Goal: Task Accomplishment & Management: Manage account settings

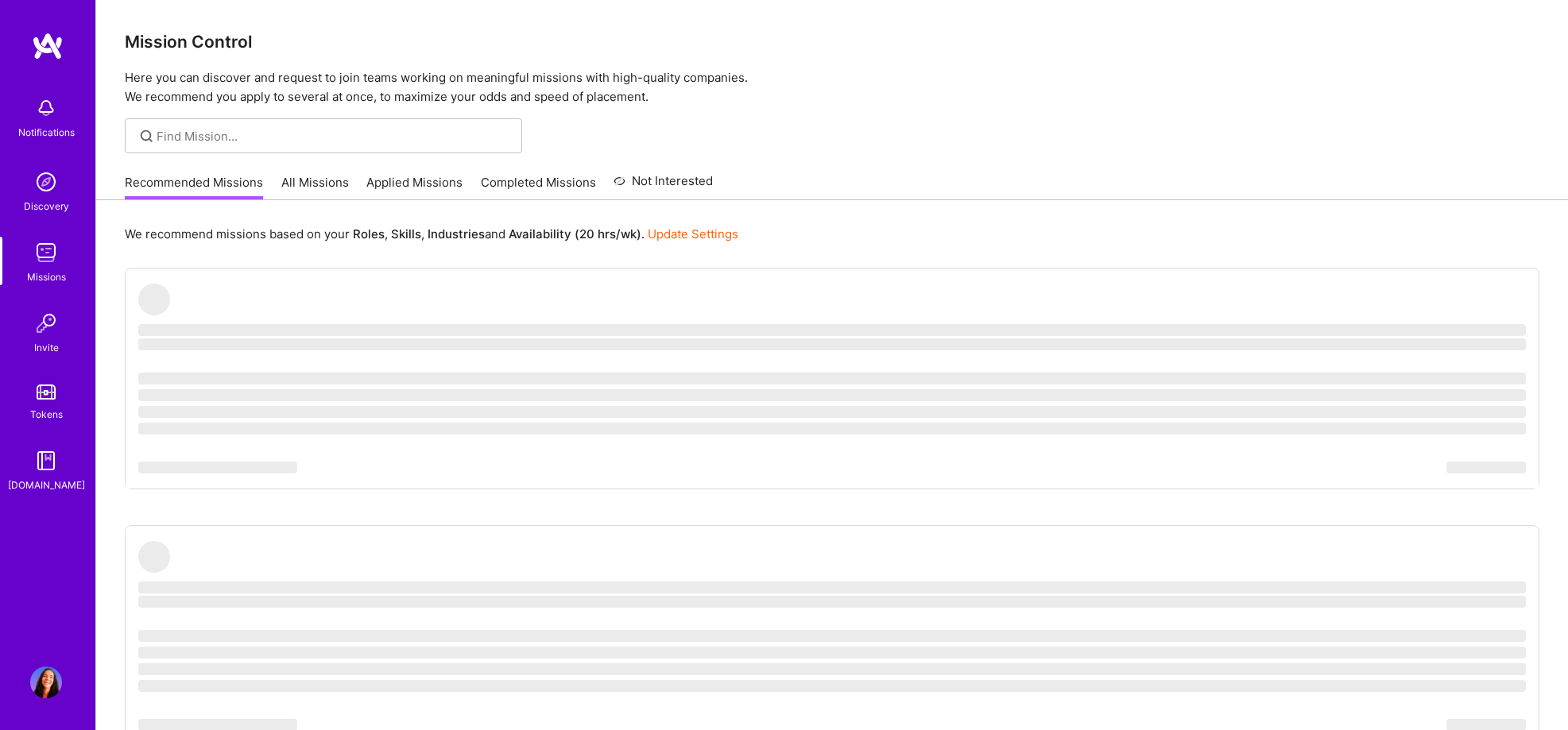
click at [43, 688] on img at bounding box center [45, 682] width 32 height 32
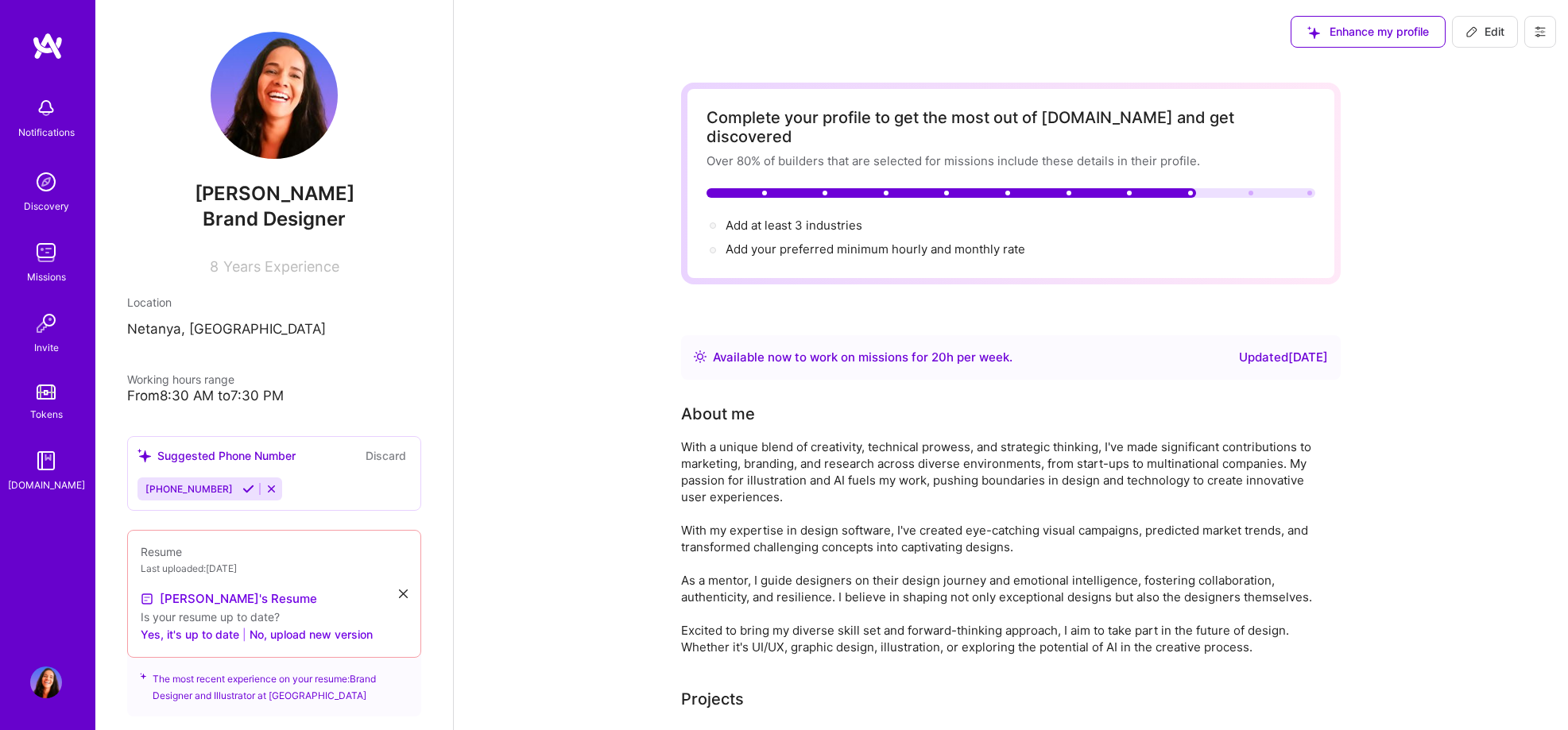
click at [1539, 27] on icon at bounding box center [1540, 32] width 9 height 9
click at [1540, 29] on icon at bounding box center [1540, 32] width 13 height 13
click at [1478, 66] on button "Settings" at bounding box center [1496, 68] width 119 height 41
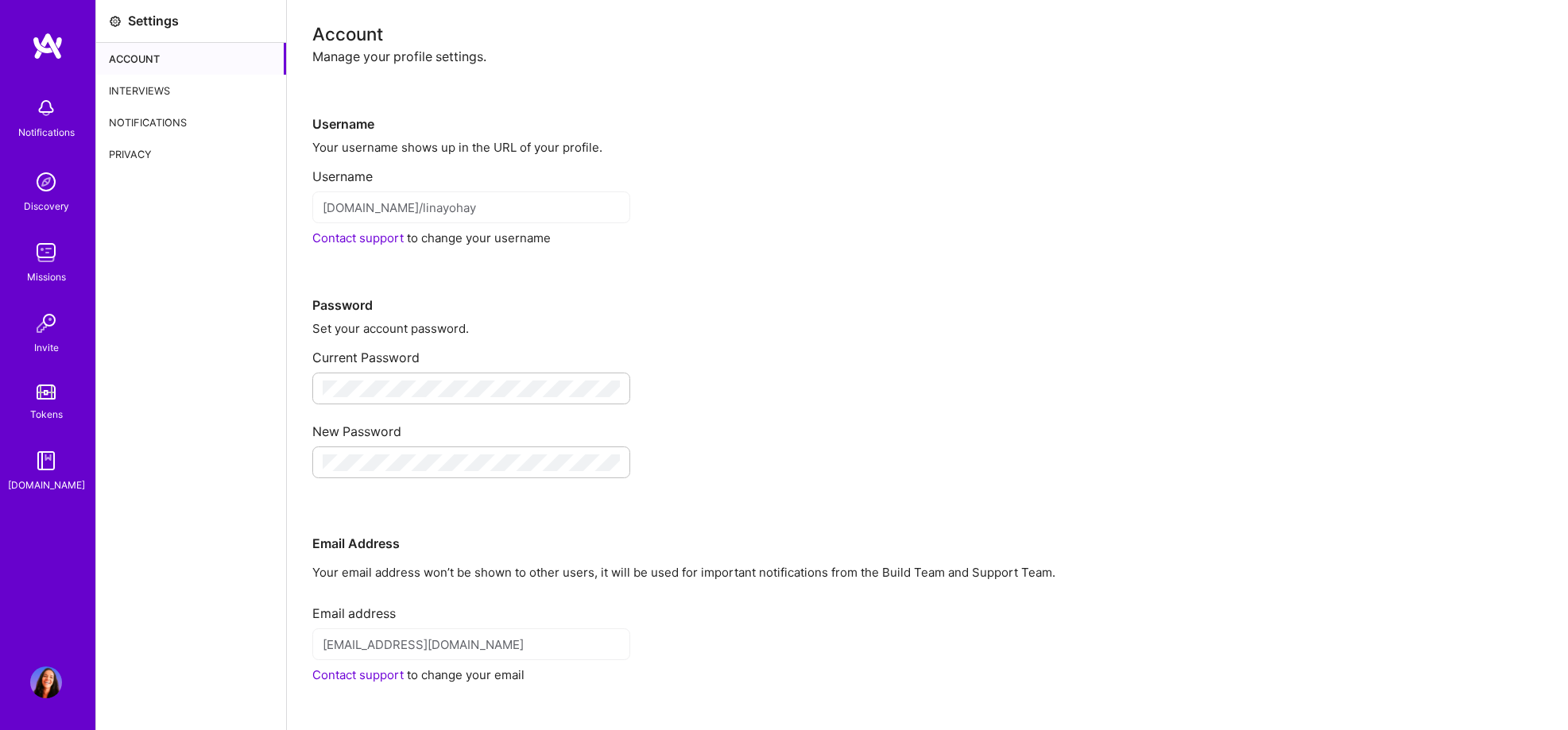
click at [157, 84] on div "Interviews" at bounding box center [191, 90] width 190 height 32
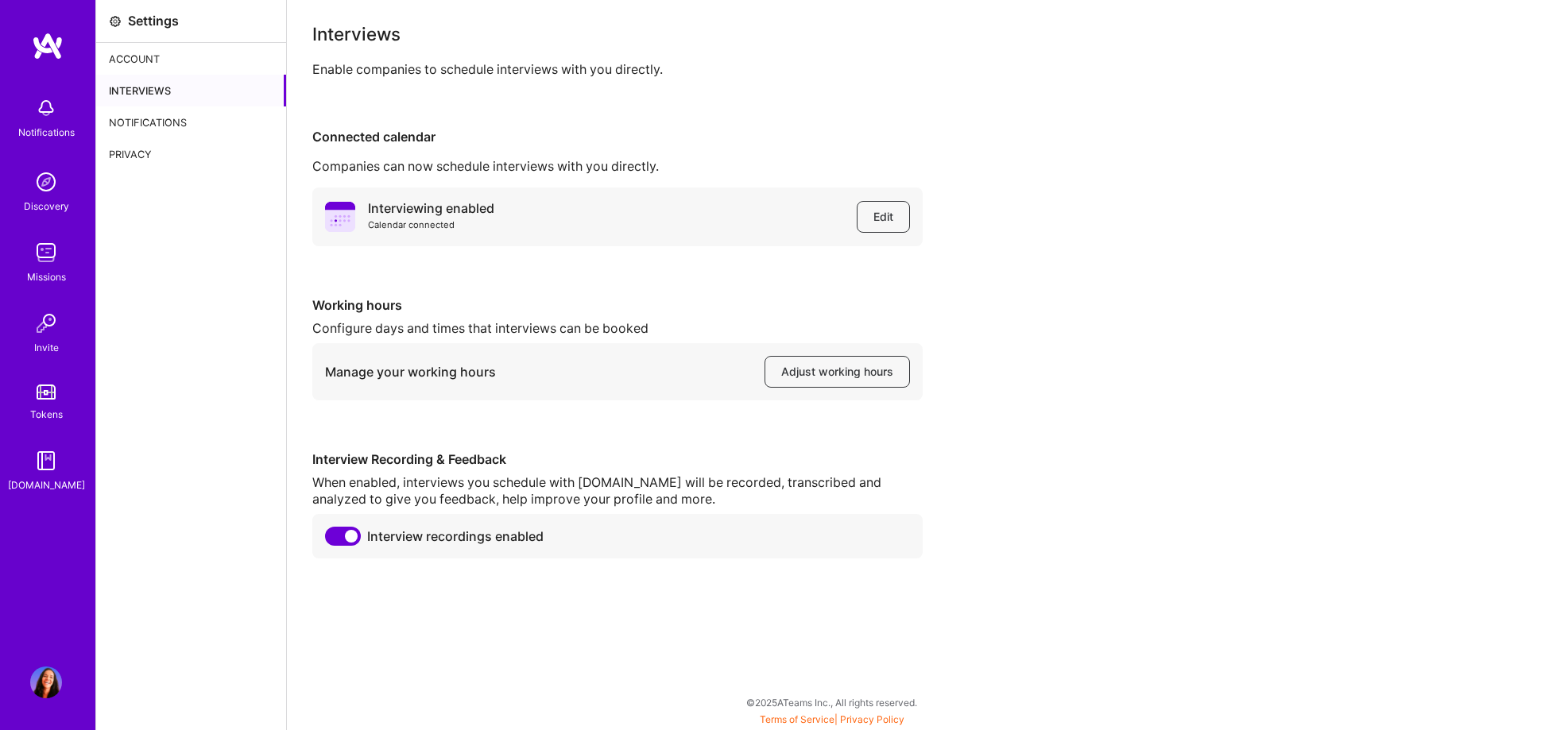
click at [154, 123] on div "Notifications" at bounding box center [191, 122] width 190 height 32
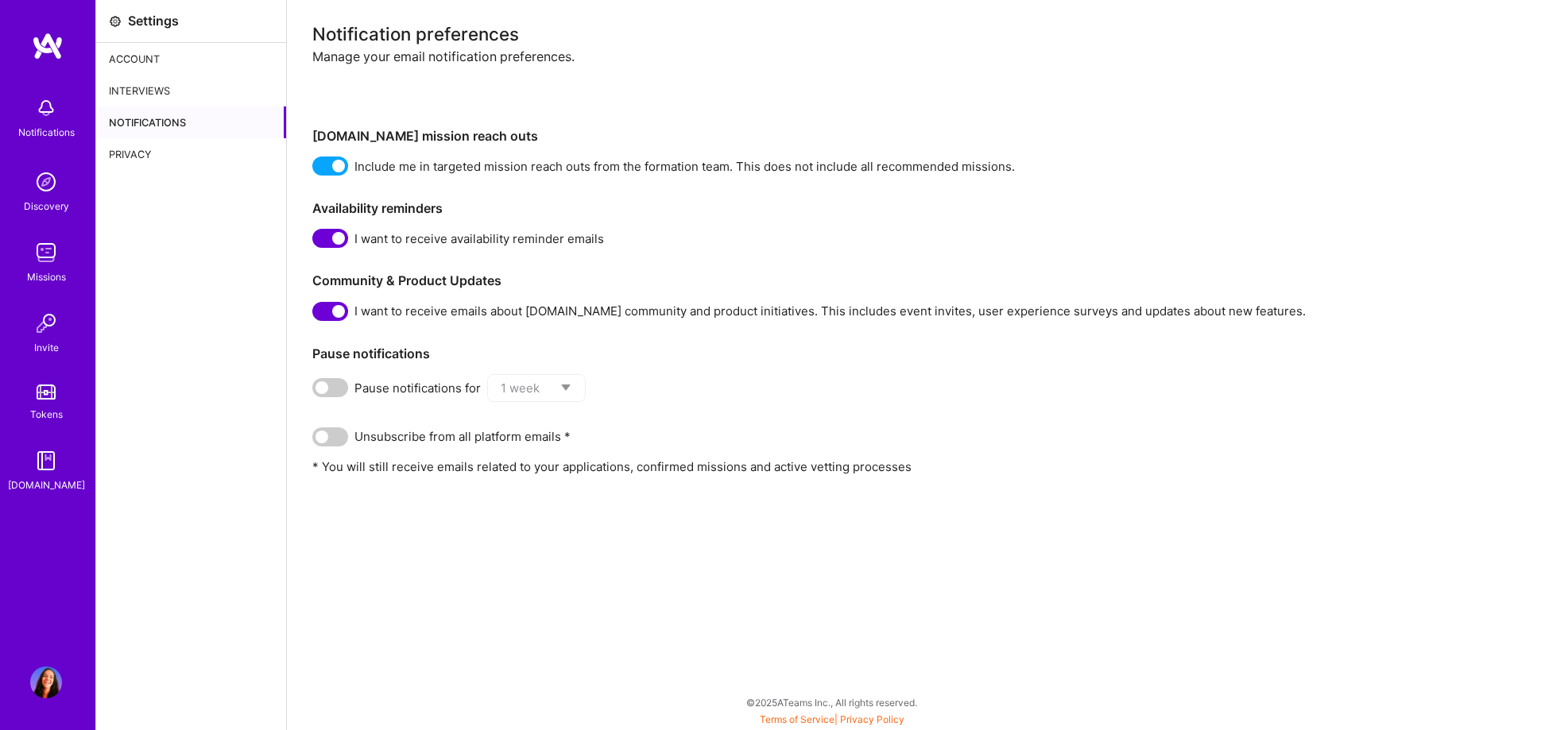
click at [172, 148] on div "Privacy" at bounding box center [191, 154] width 190 height 32
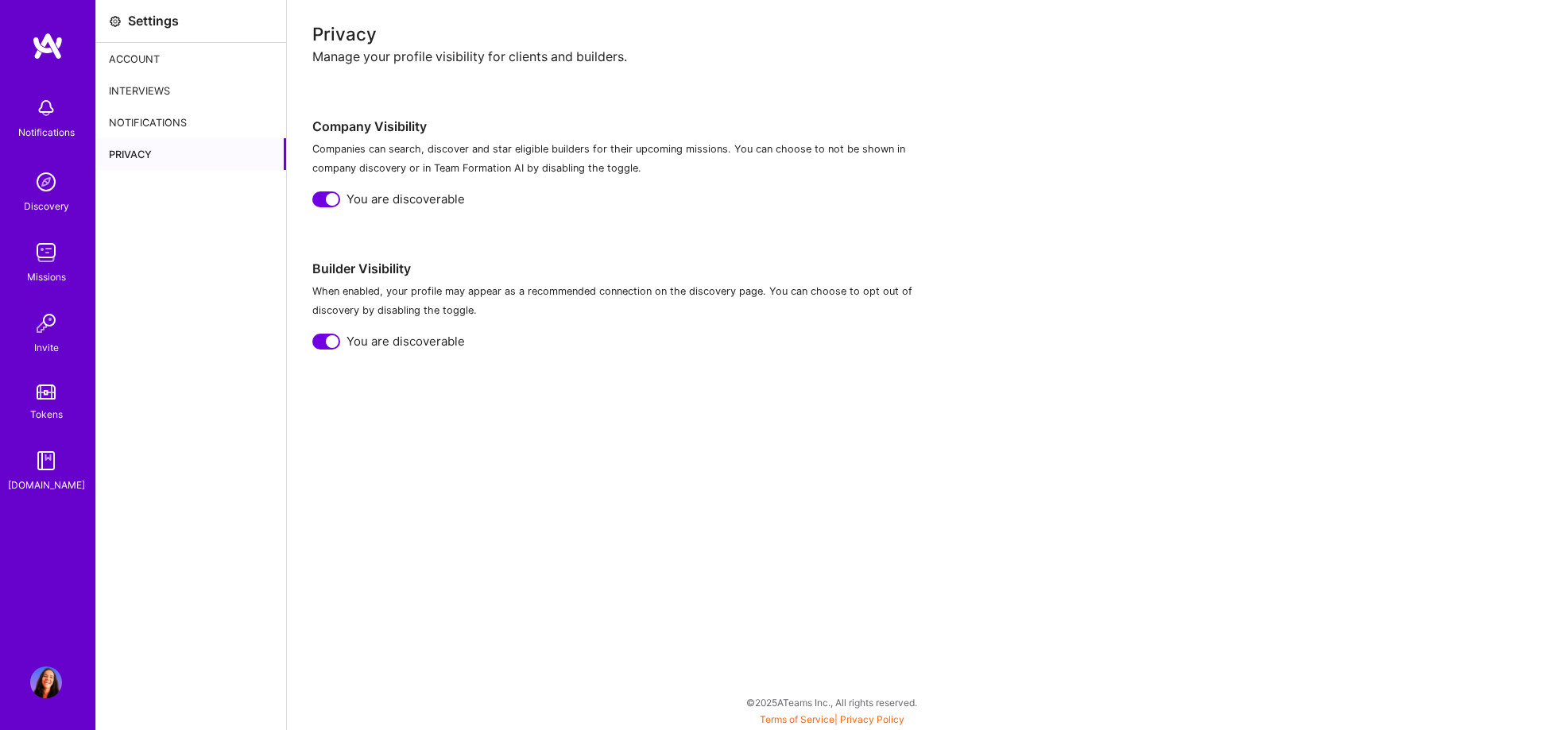
click at [157, 123] on div "Notifications" at bounding box center [191, 122] width 190 height 32
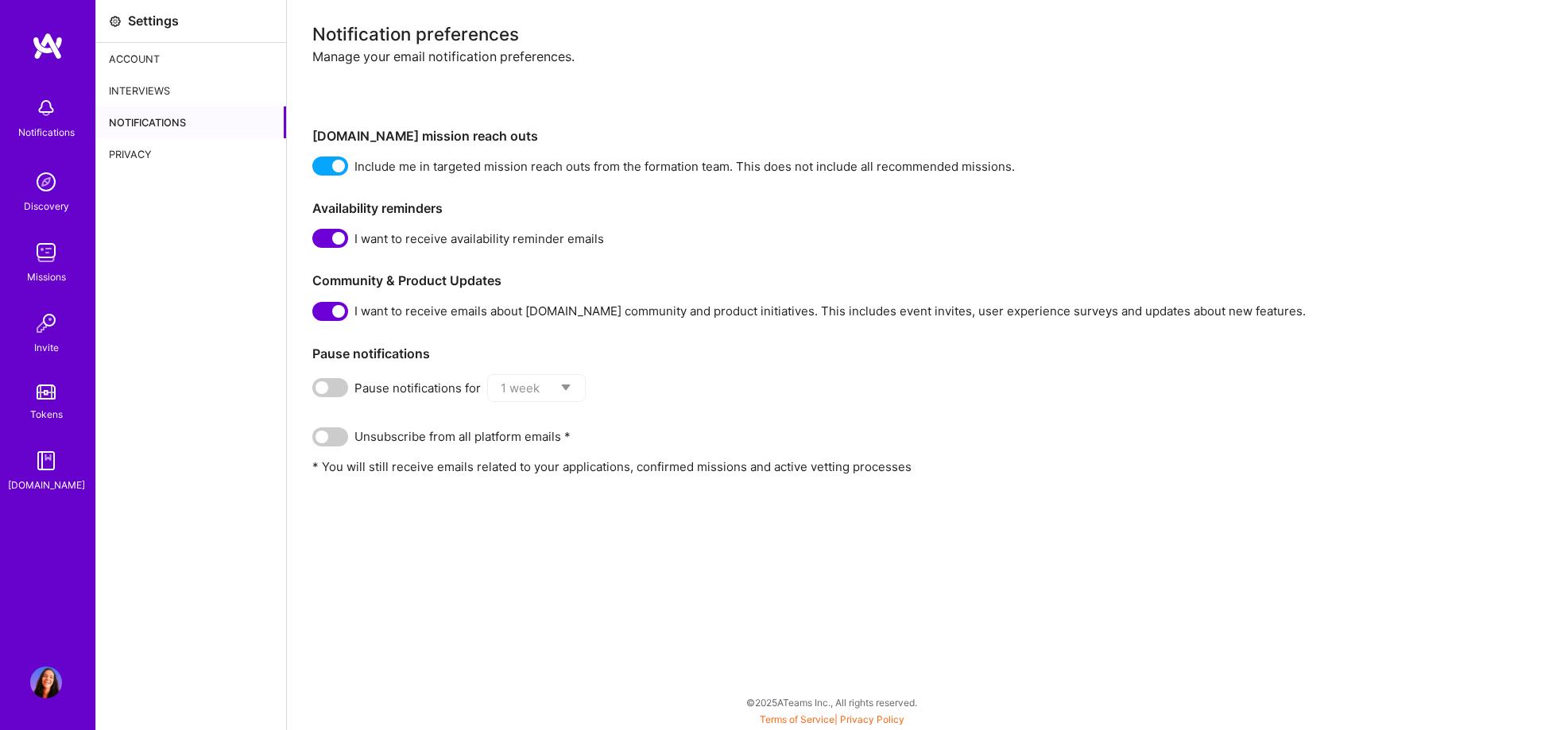
click at [165, 93] on div "Interviews" at bounding box center [191, 90] width 190 height 32
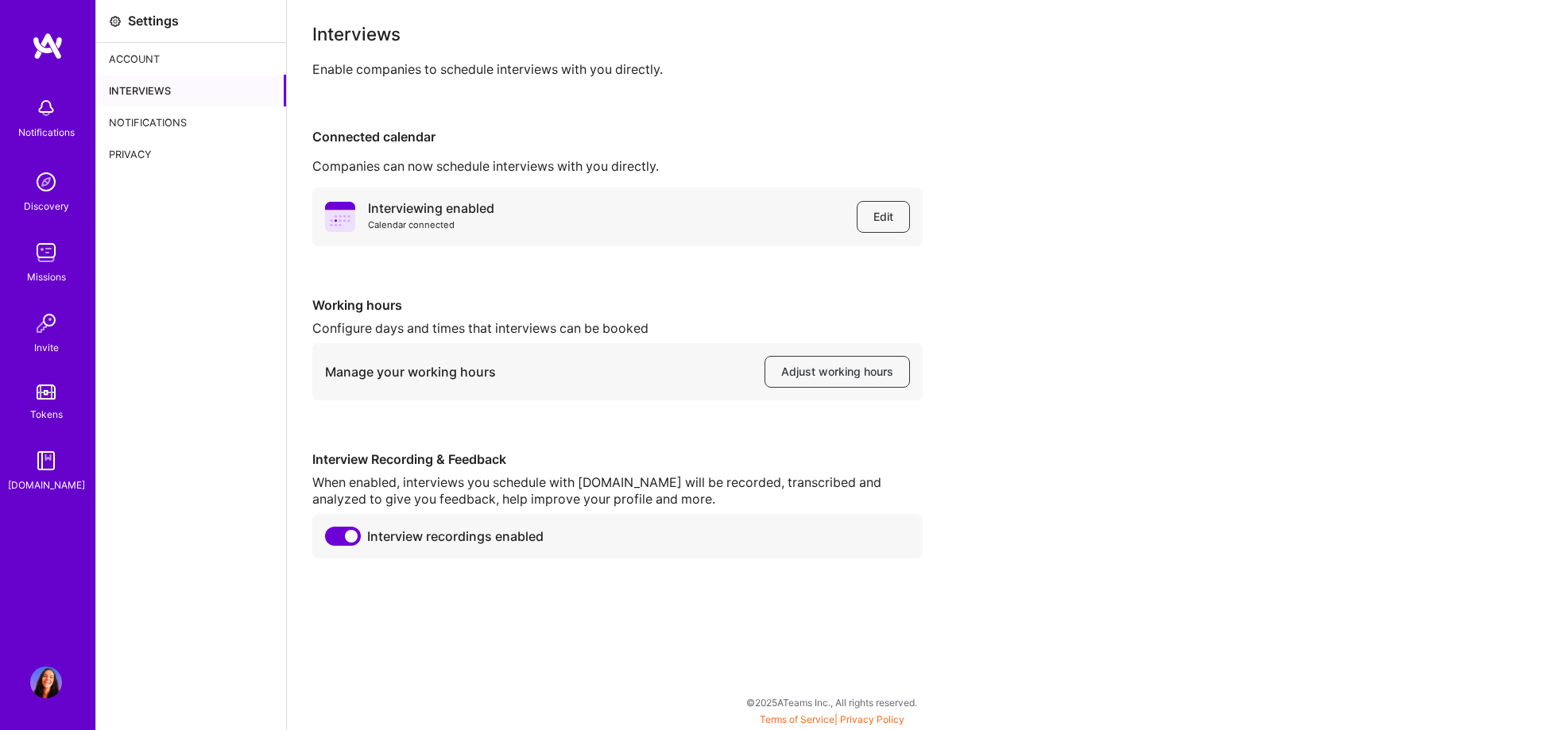
click at [206, 56] on div "Account" at bounding box center [191, 58] width 190 height 32
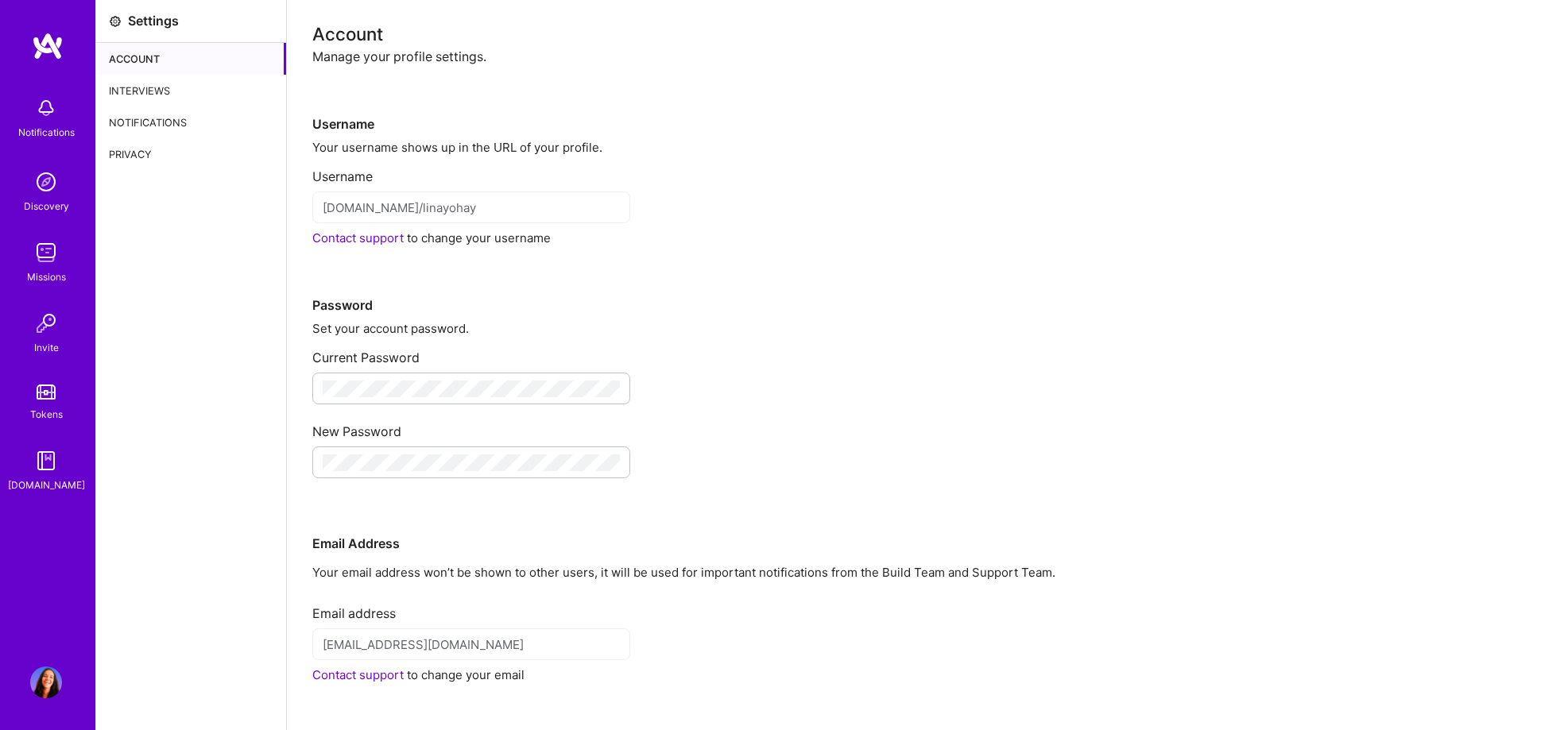
click at [54, 689] on img at bounding box center [45, 682] width 32 height 32
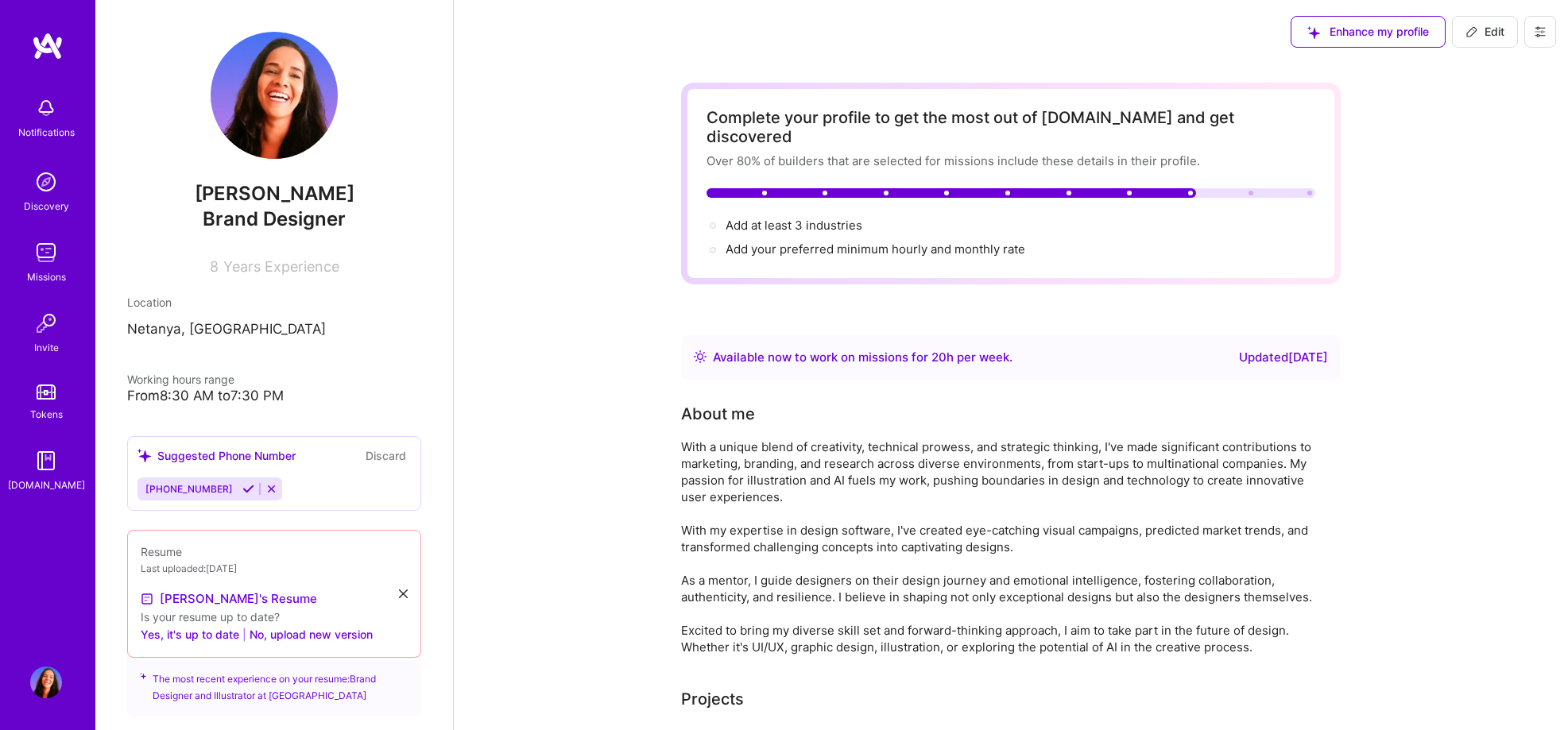
click at [1484, 38] on span "Edit" at bounding box center [1485, 32] width 39 height 16
select select "US"
select select "Right Now"
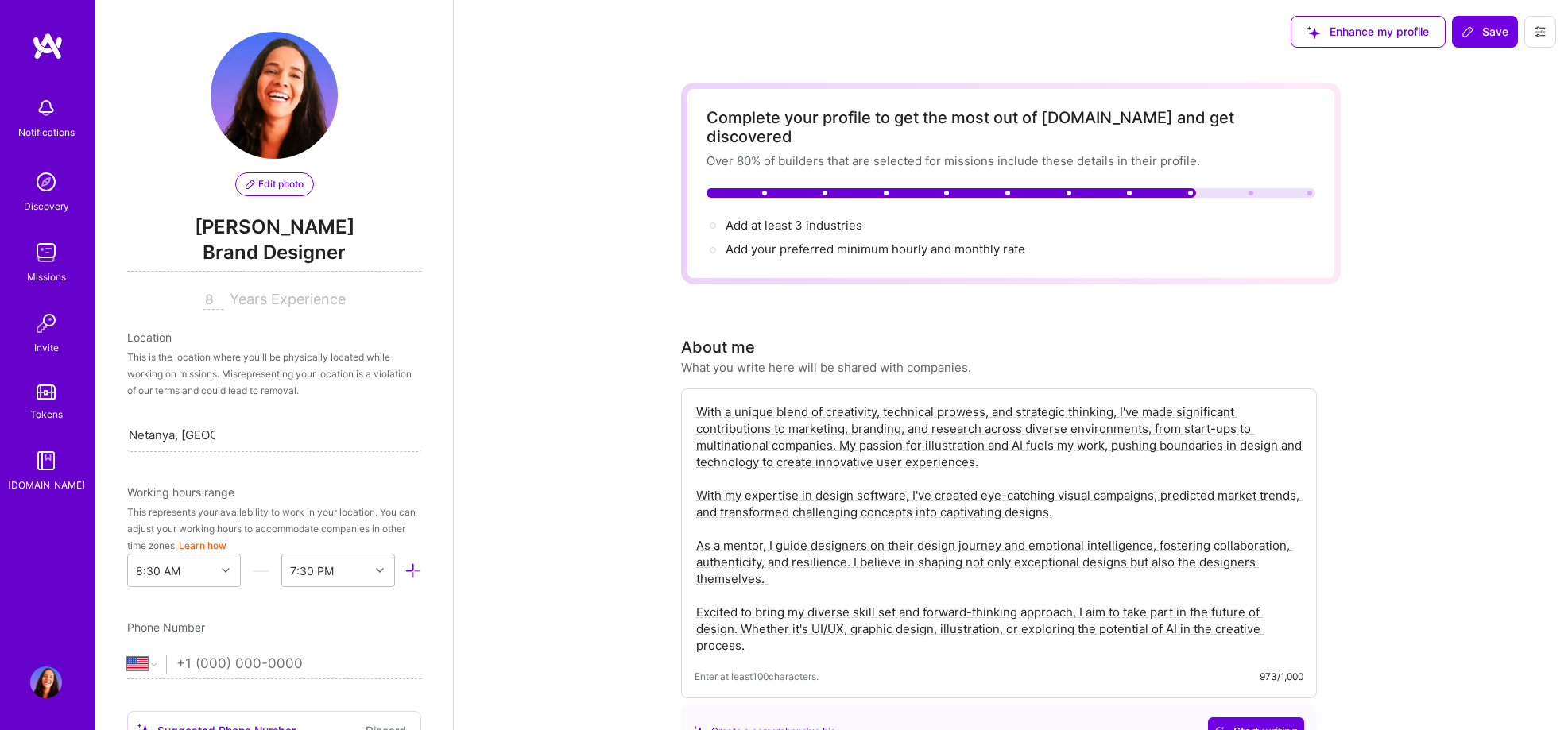
click at [1542, 32] on icon at bounding box center [1540, 32] width 9 height 3
click at [1484, 69] on button "Settings" at bounding box center [1496, 68] width 119 height 41
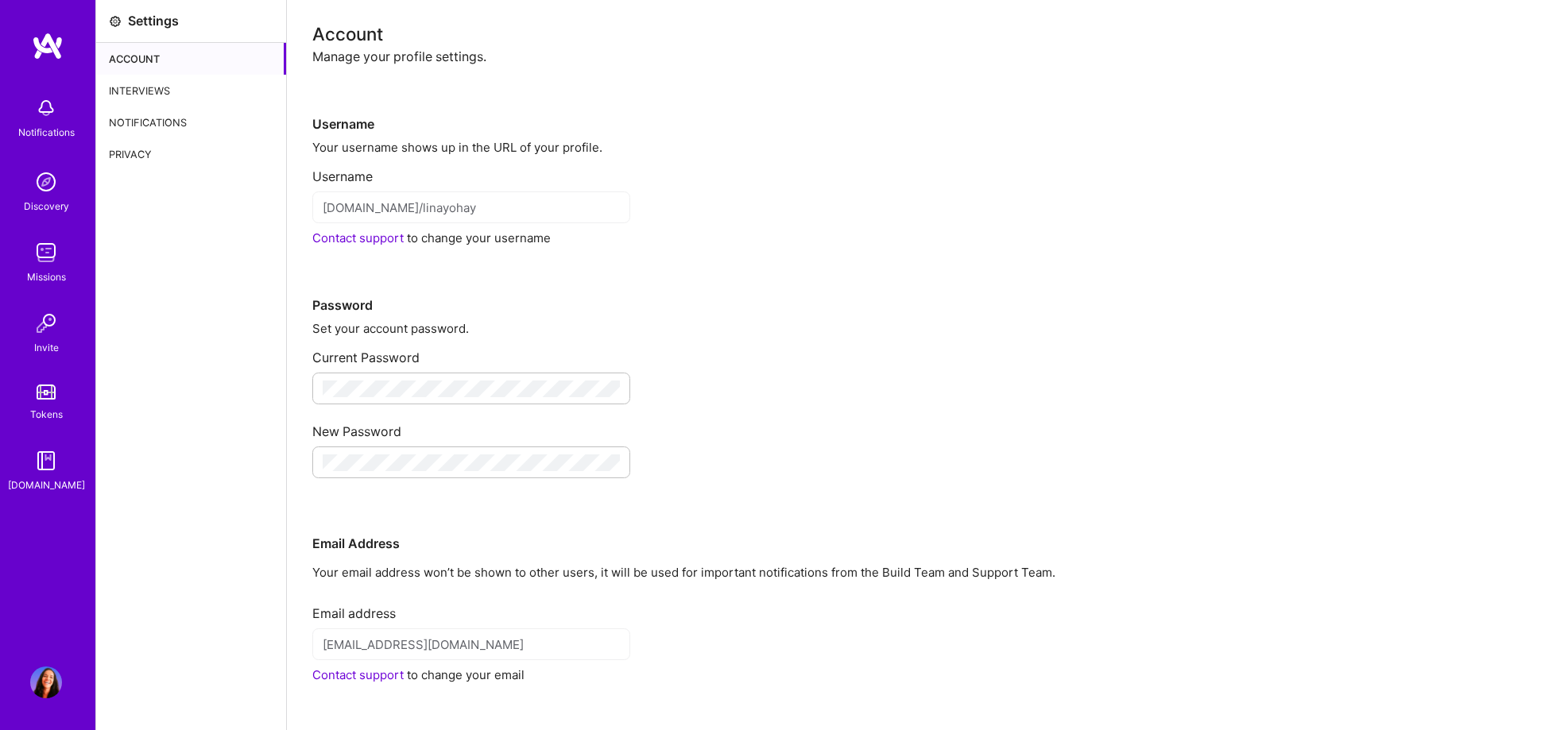
click at [48, 55] on img at bounding box center [47, 46] width 32 height 29
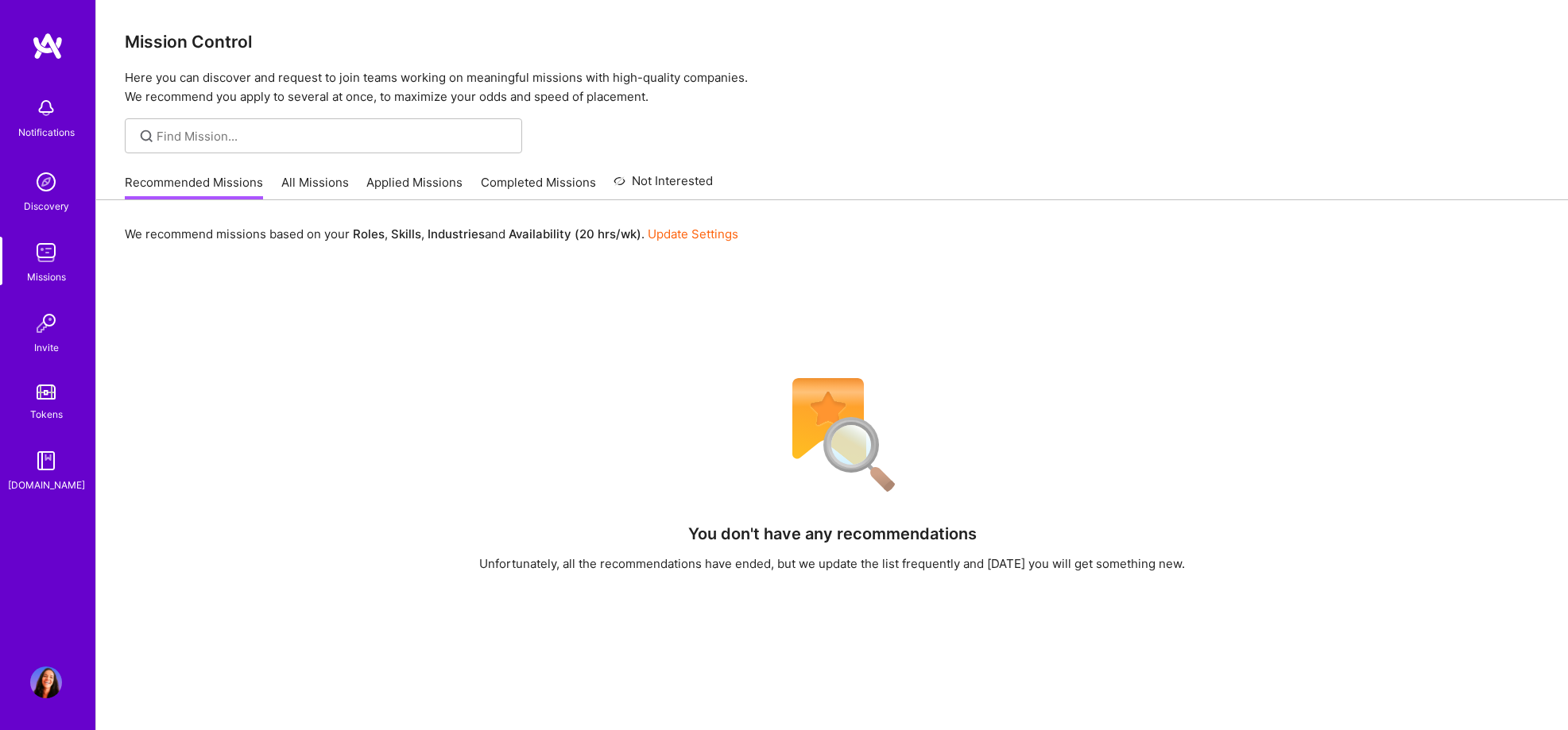
click at [49, 473] on img at bounding box center [45, 461] width 32 height 32
